Goal: Transaction & Acquisition: Obtain resource

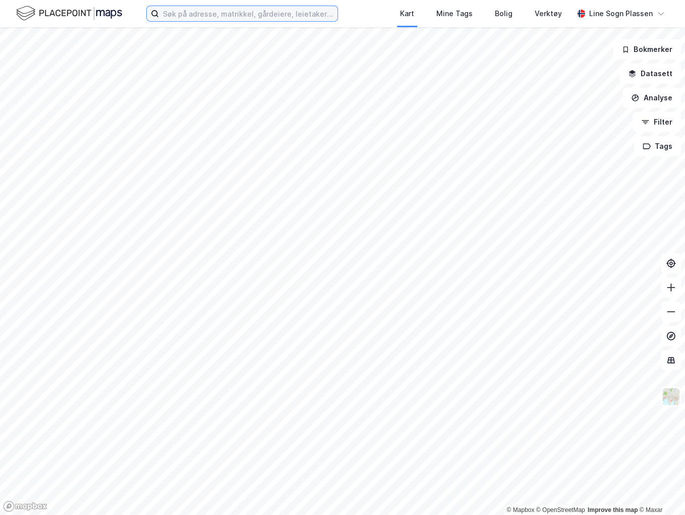
click at [267, 18] on input at bounding box center [248, 13] width 179 height 15
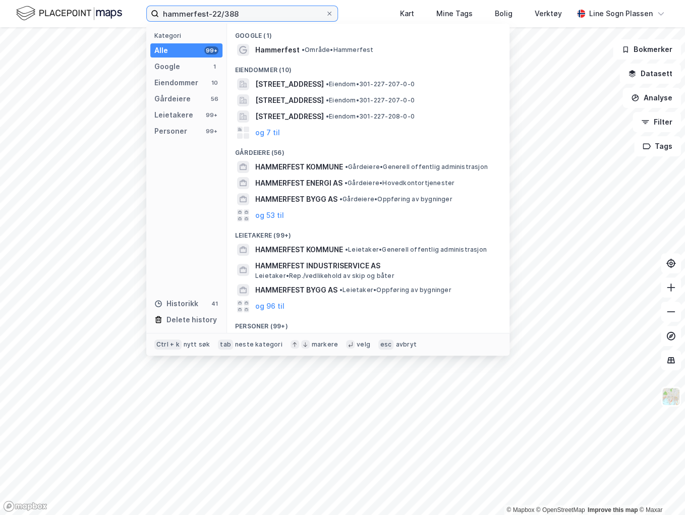
type input "hammerfest-22/388"
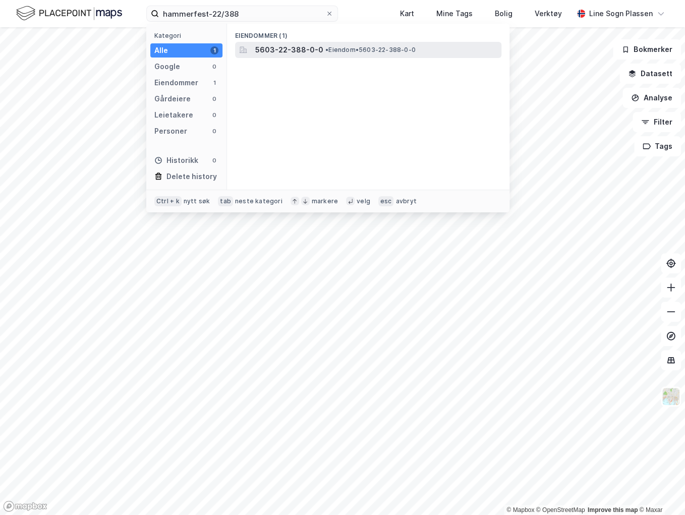
click at [364, 52] on span "• Eiendom • 5603-22-388-0-0" at bounding box center [370, 50] width 90 height 8
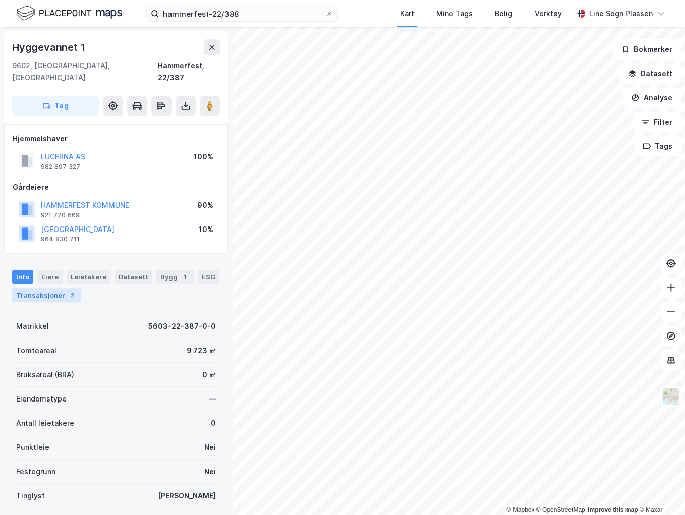
click at [61, 288] on div "Transaksjoner 2" at bounding box center [46, 295] width 69 height 14
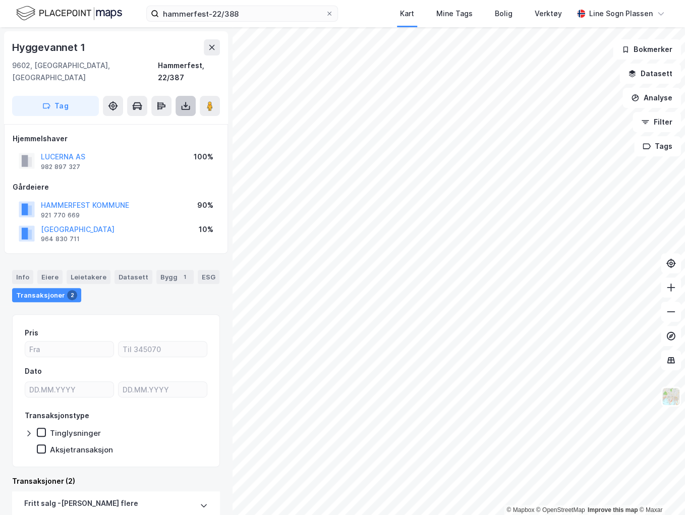
click at [188, 106] on icon at bounding box center [186, 108] width 9 height 4
click at [149, 122] on div "Last ned grunnbok" at bounding box center [135, 126] width 59 height 8
